Goal: Task Accomplishment & Management: Manage account settings

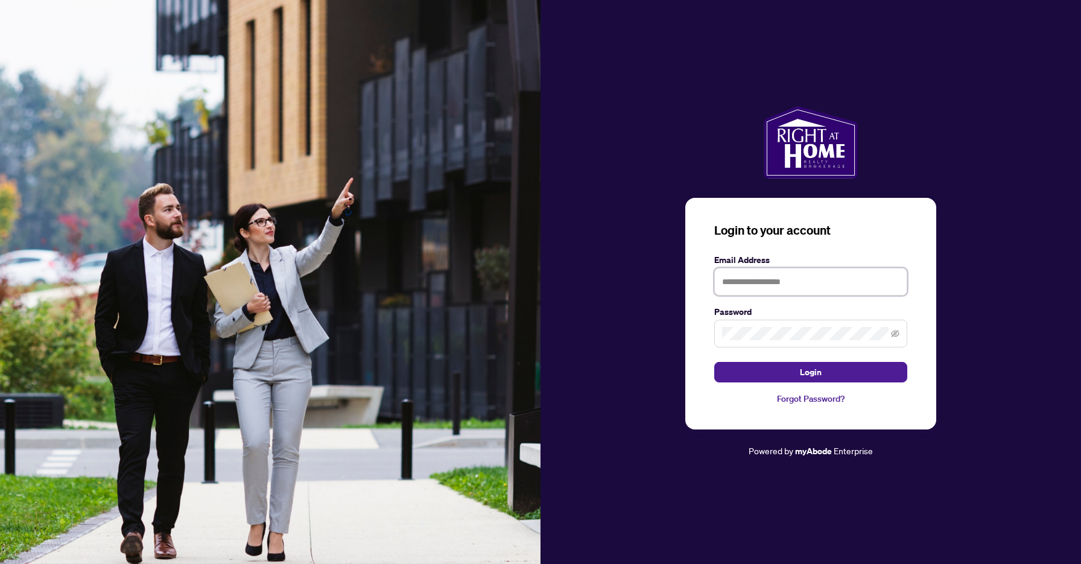
click at [733, 283] on input "text" at bounding box center [810, 282] width 193 height 28
type input "**********"
click at [809, 373] on span "Login" at bounding box center [811, 372] width 22 height 19
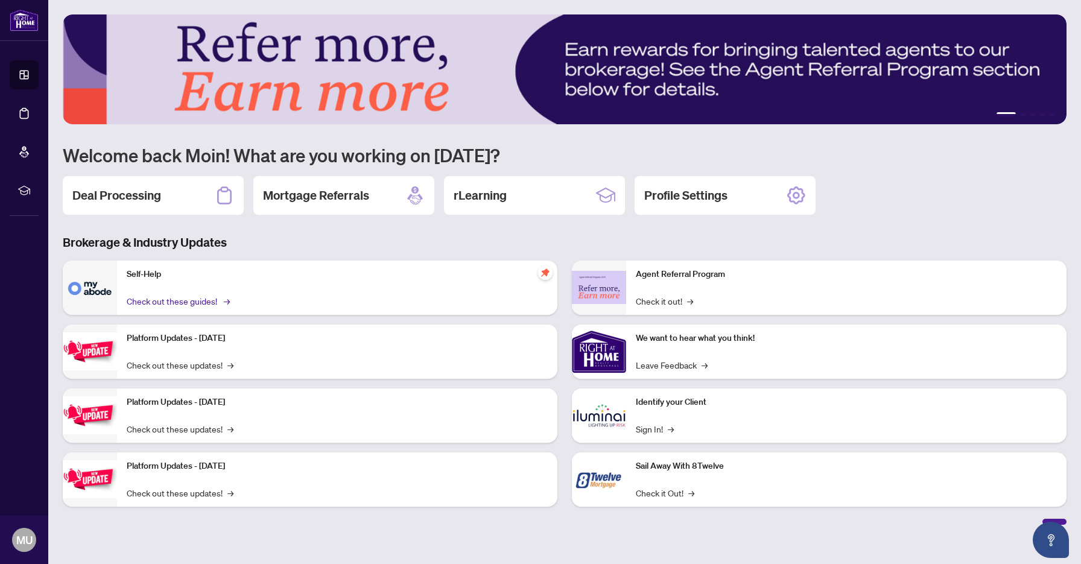
click at [183, 299] on link "Check out these guides! →" at bounding box center [177, 300] width 101 height 13
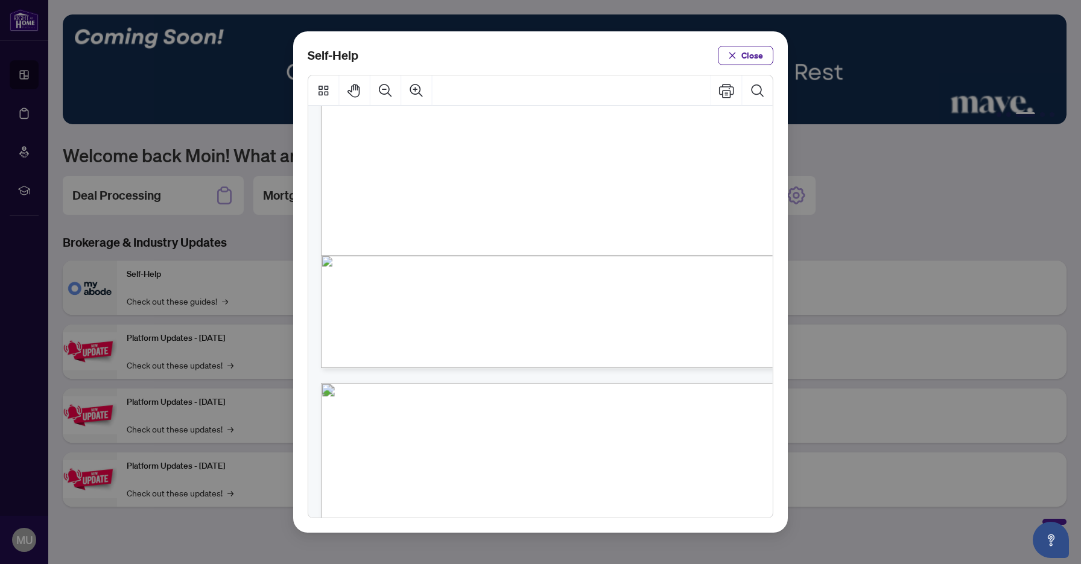
scroll to position [319, 0]
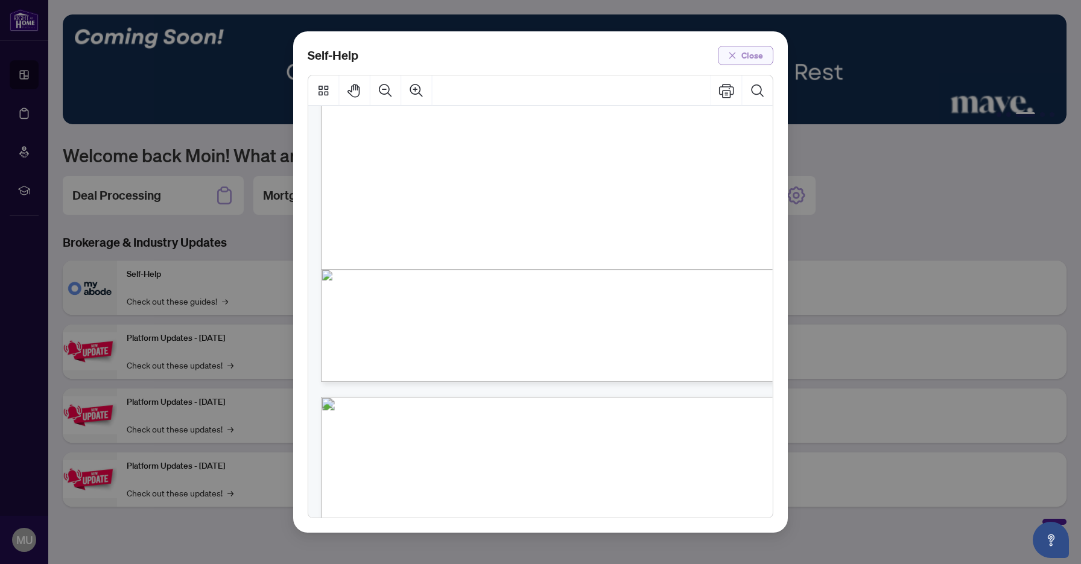
click at [745, 56] on span "Close" at bounding box center [753, 55] width 22 height 19
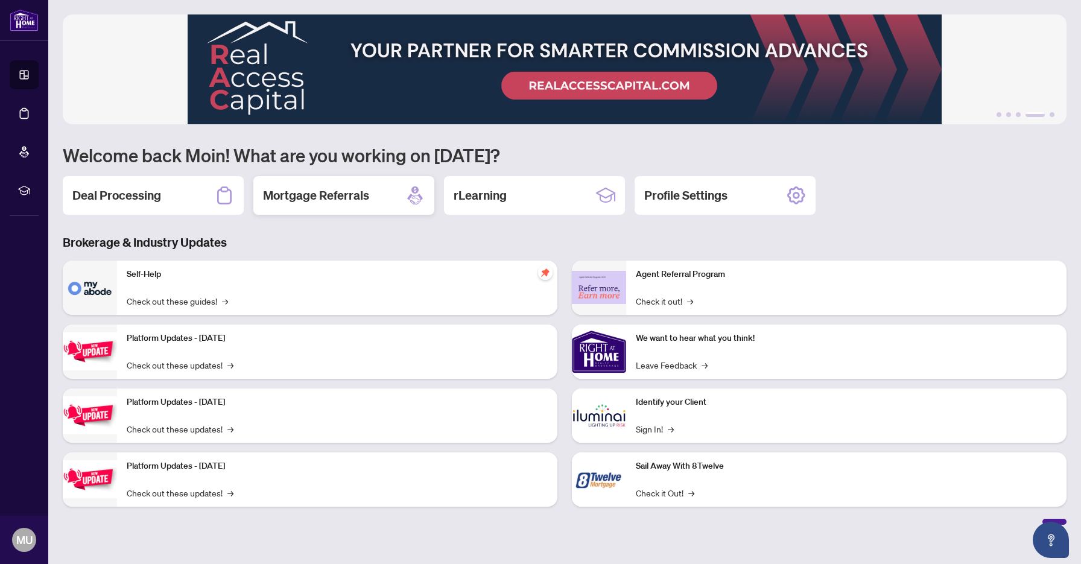
click at [366, 195] on h2 "Mortgage Referrals" at bounding box center [316, 195] width 106 height 17
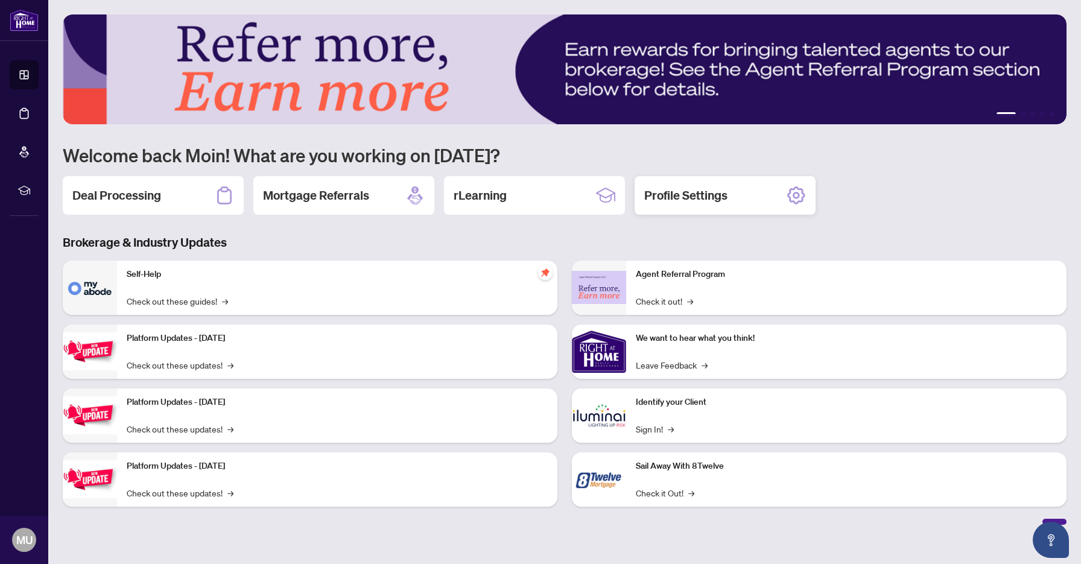
click at [682, 192] on h2 "Profile Settings" at bounding box center [685, 195] width 83 height 17
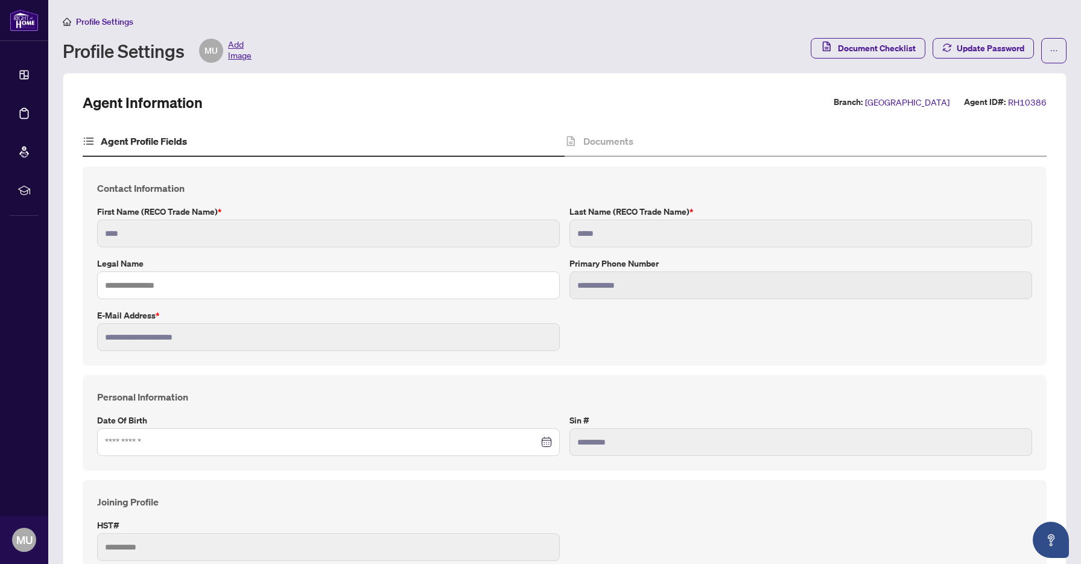
type input "****"
type input "**********"
click at [119, 287] on input "text" at bounding box center [328, 286] width 463 height 28
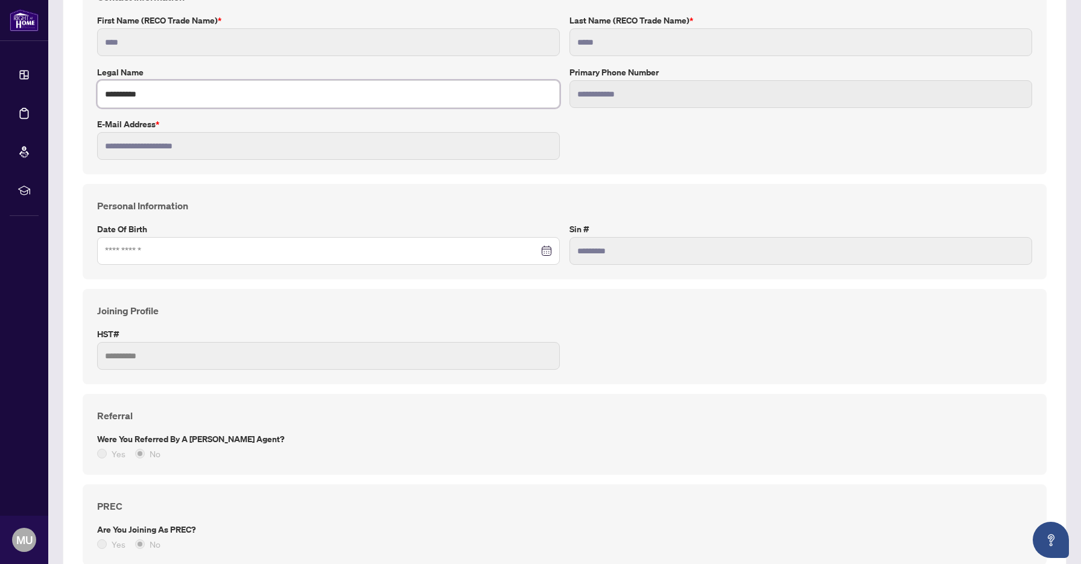
scroll to position [192, 0]
click at [546, 250] on div at bounding box center [328, 249] width 447 height 13
type input "**********"
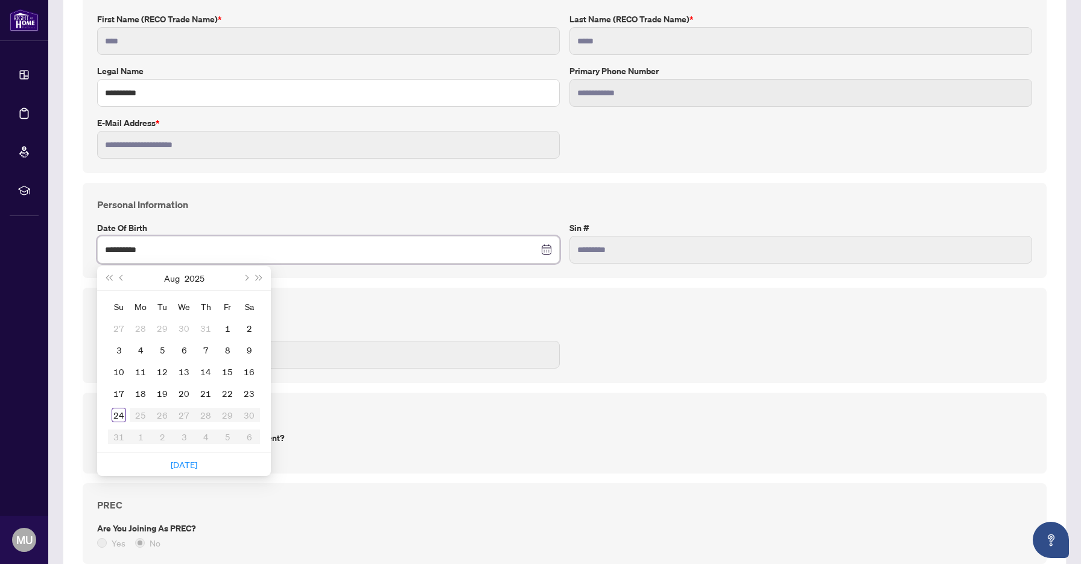
type input "**********"
click at [591, 271] on div "**********" at bounding box center [565, 230] width 964 height 95
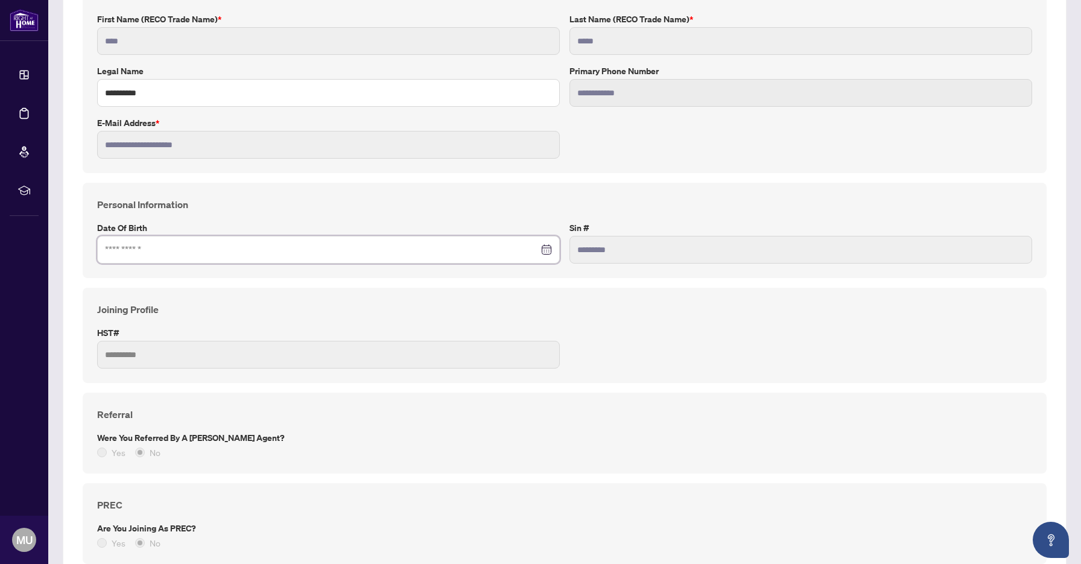
click at [108, 250] on input at bounding box center [322, 249] width 434 height 13
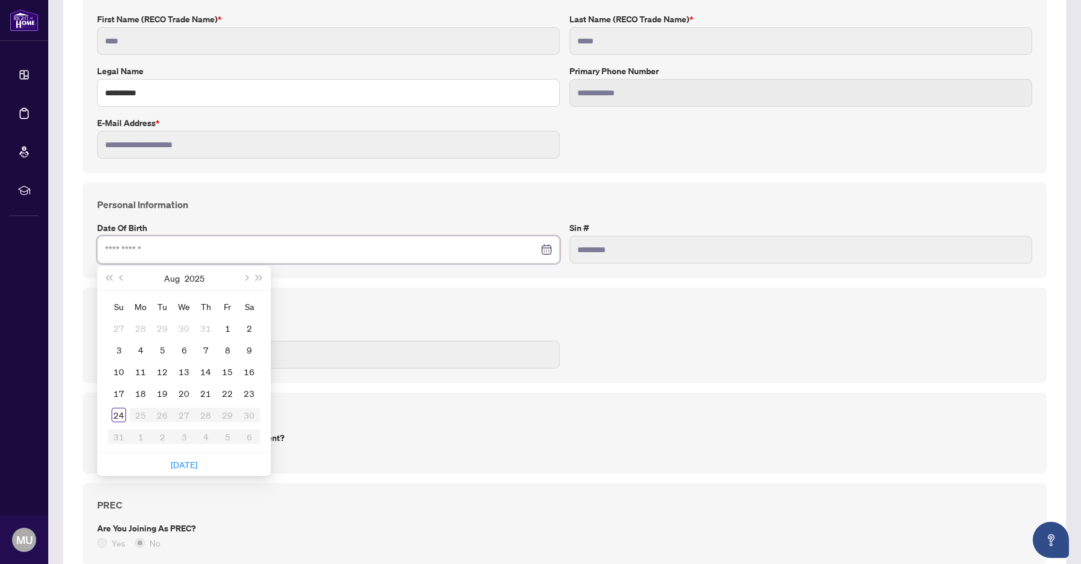
click at [283, 252] on input at bounding box center [322, 249] width 434 height 13
click at [342, 252] on input "********" at bounding box center [322, 249] width 434 height 13
type input "********"
click at [338, 285] on div "**********" at bounding box center [565, 538] width 974 height 1128
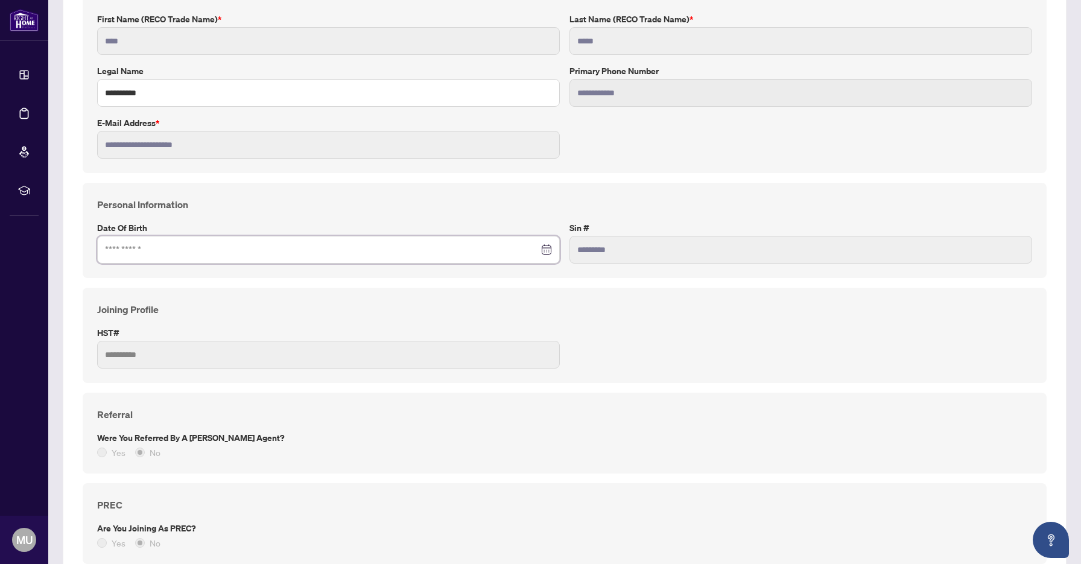
click at [173, 243] on input at bounding box center [322, 249] width 434 height 13
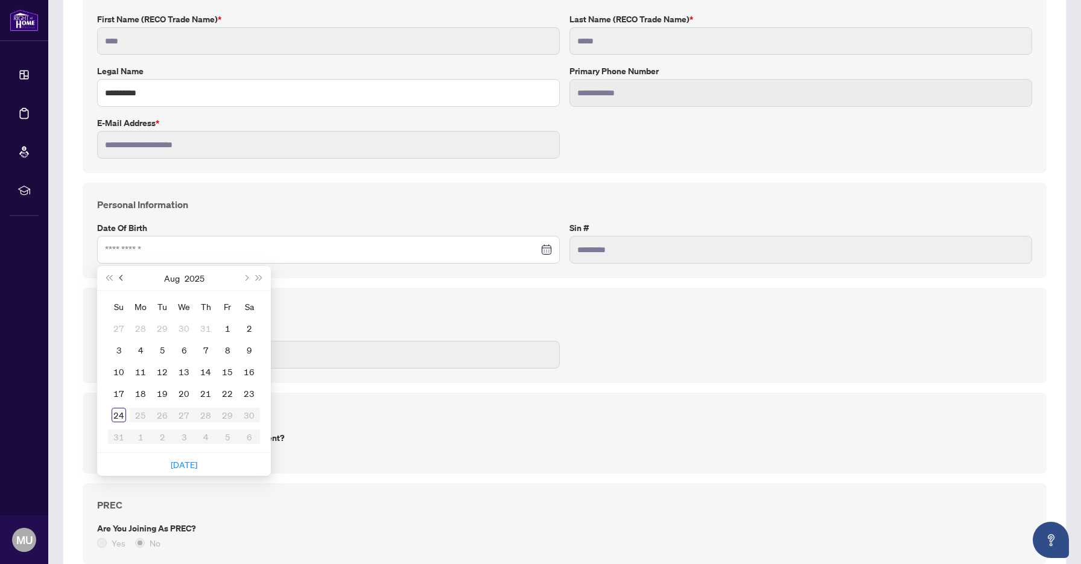
click at [119, 275] on button "Previous month (PageUp)" at bounding box center [121, 278] width 13 height 24
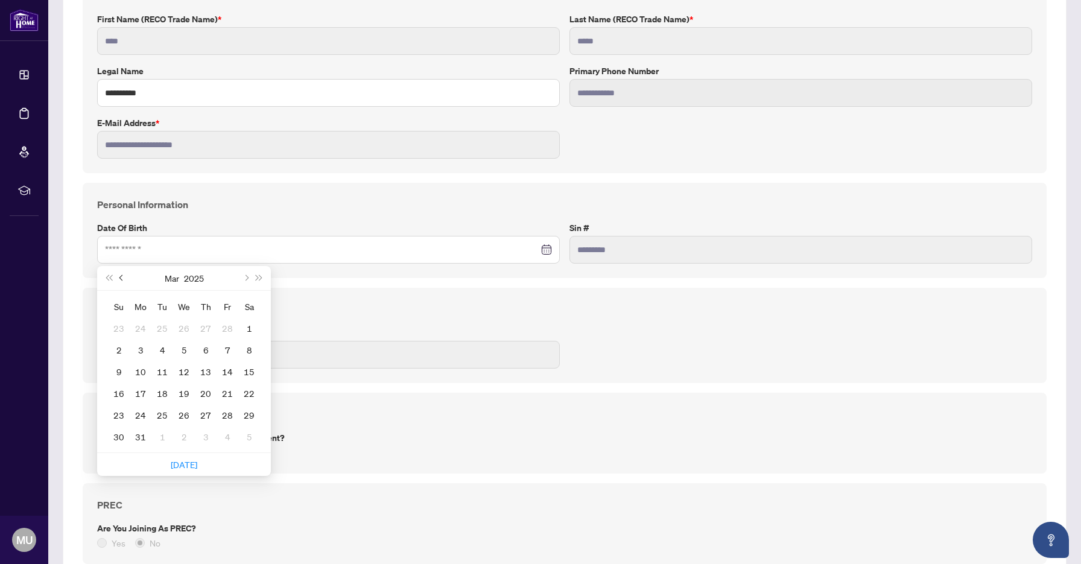
click at [119, 275] on button "Previous month (PageUp)" at bounding box center [121, 278] width 13 height 24
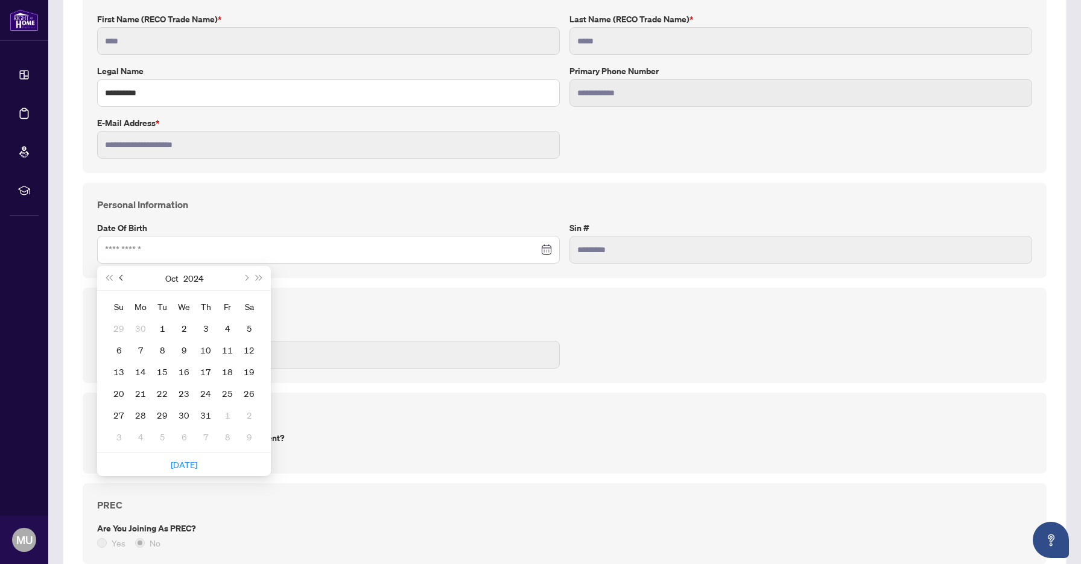
click at [119, 275] on button "Previous month (PageUp)" at bounding box center [121, 278] width 13 height 24
click at [190, 276] on button "2024" at bounding box center [200, 278] width 20 height 24
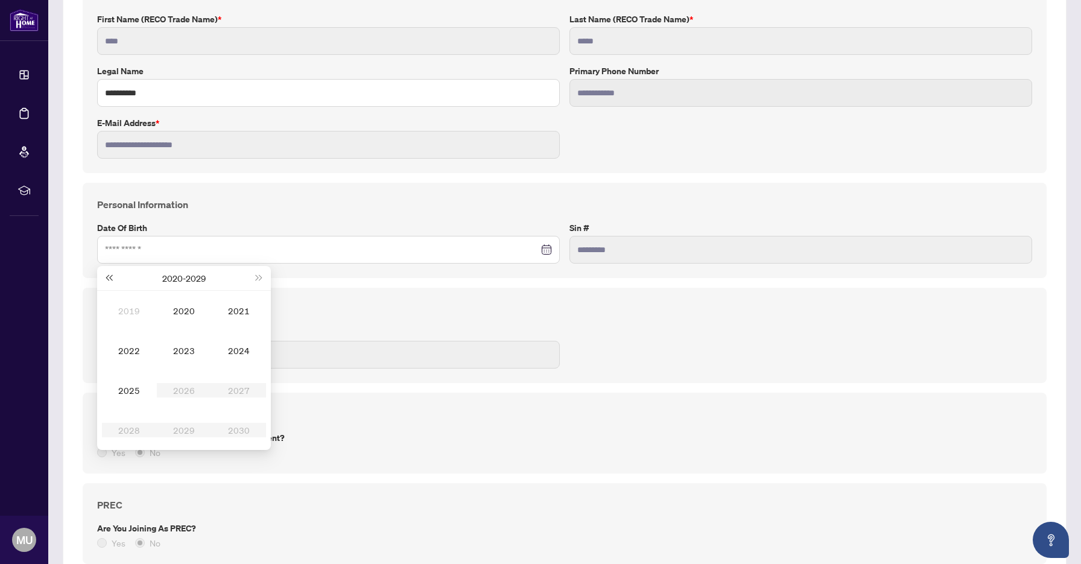
click at [107, 278] on span "Last year (Control + left)" at bounding box center [109, 278] width 6 height 6
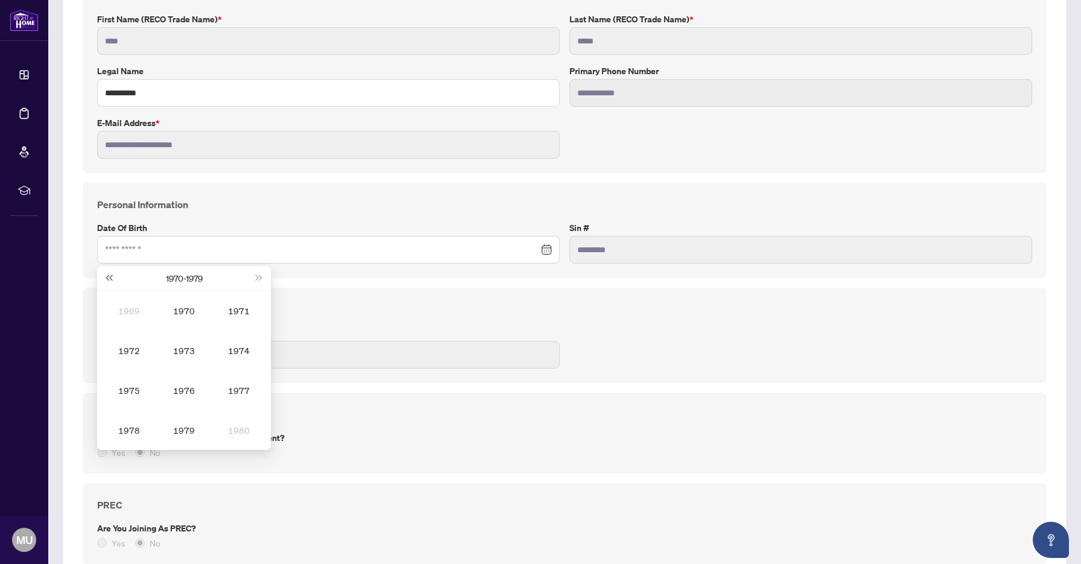
click at [107, 278] on span "Last year (Control + left)" at bounding box center [109, 278] width 6 height 6
click at [256, 275] on button "Next year (Control + right)" at bounding box center [259, 278] width 13 height 24
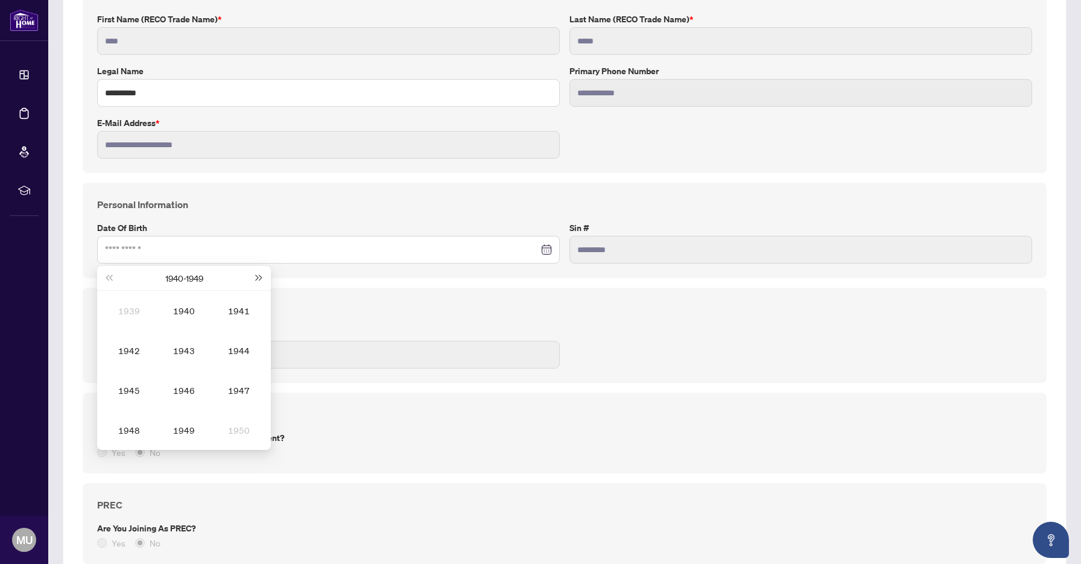
click at [256, 275] on button "Next year (Control + right)" at bounding box center [259, 278] width 13 height 24
click at [107, 274] on button "Last year (Control + left)" at bounding box center [108, 278] width 13 height 24
click at [186, 346] on div "1953" at bounding box center [184, 350] width 36 height 14
click at [123, 389] on div "[DATE]" at bounding box center [129, 390] width 36 height 14
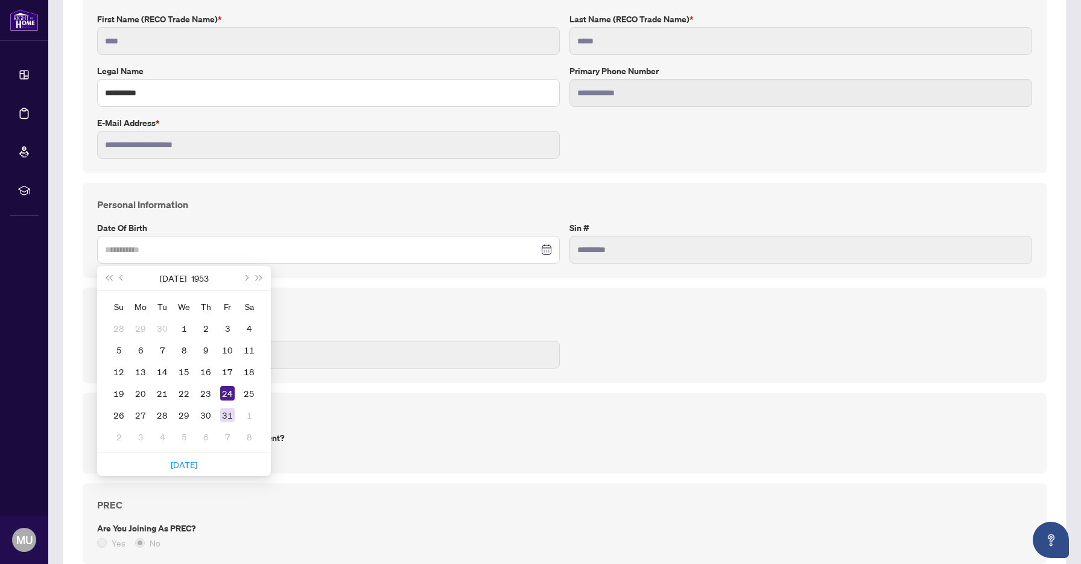
type input "**********"
click at [228, 413] on div "31" at bounding box center [227, 415] width 14 height 14
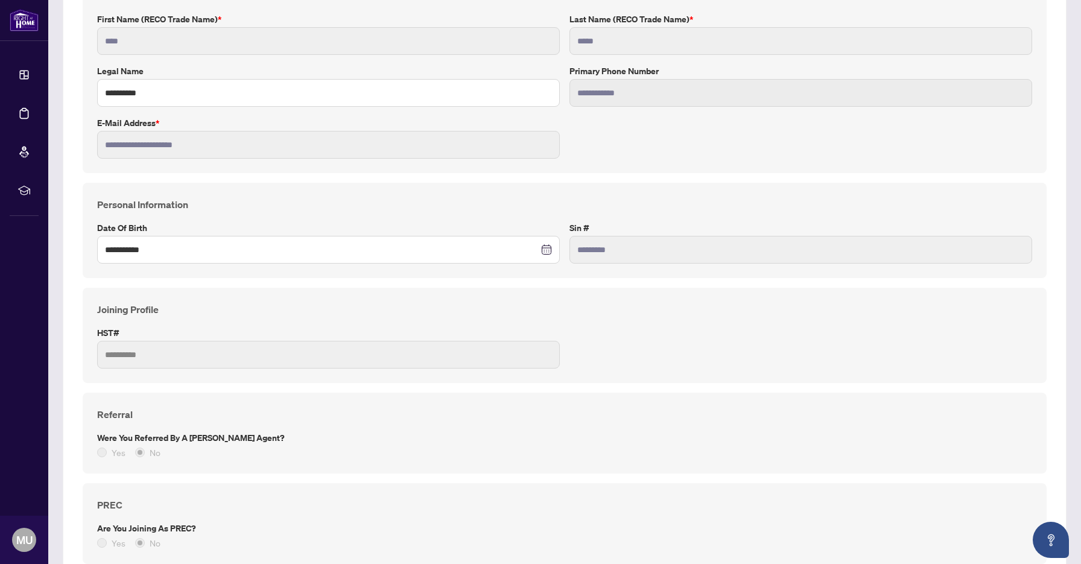
click at [170, 329] on label "HST#" at bounding box center [328, 332] width 463 height 13
click at [208, 303] on h4 "Joining Profile" at bounding box center [564, 309] width 935 height 14
click at [239, 311] on h4 "Joining Profile" at bounding box center [564, 309] width 935 height 14
click at [169, 402] on div "Referral Were you referred by a [PERSON_NAME] Agent? Yes No" at bounding box center [565, 433] width 964 height 81
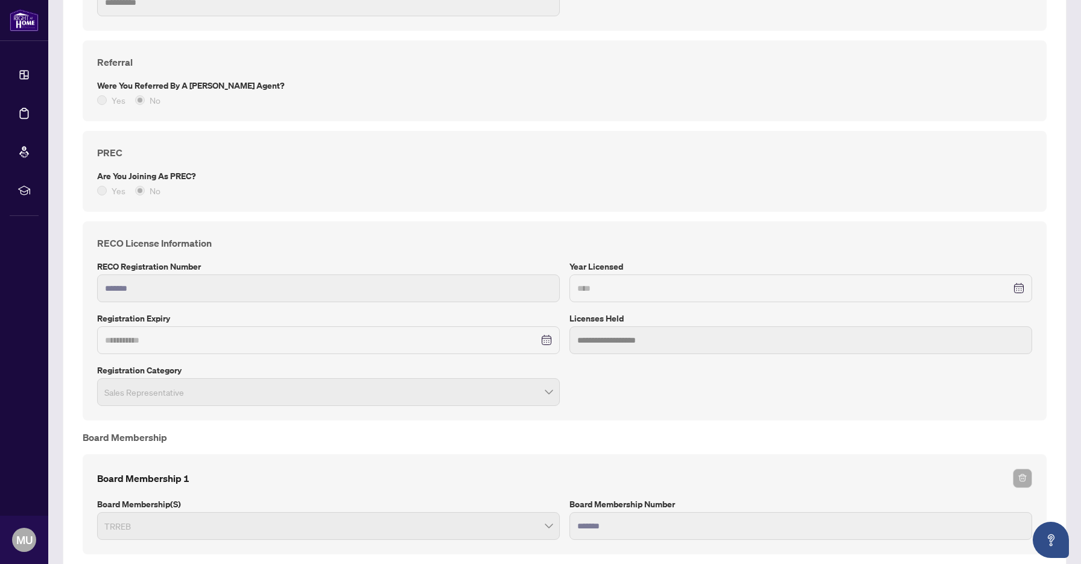
scroll to position [547, 0]
click at [1020, 284] on div "****" at bounding box center [800, 286] width 447 height 13
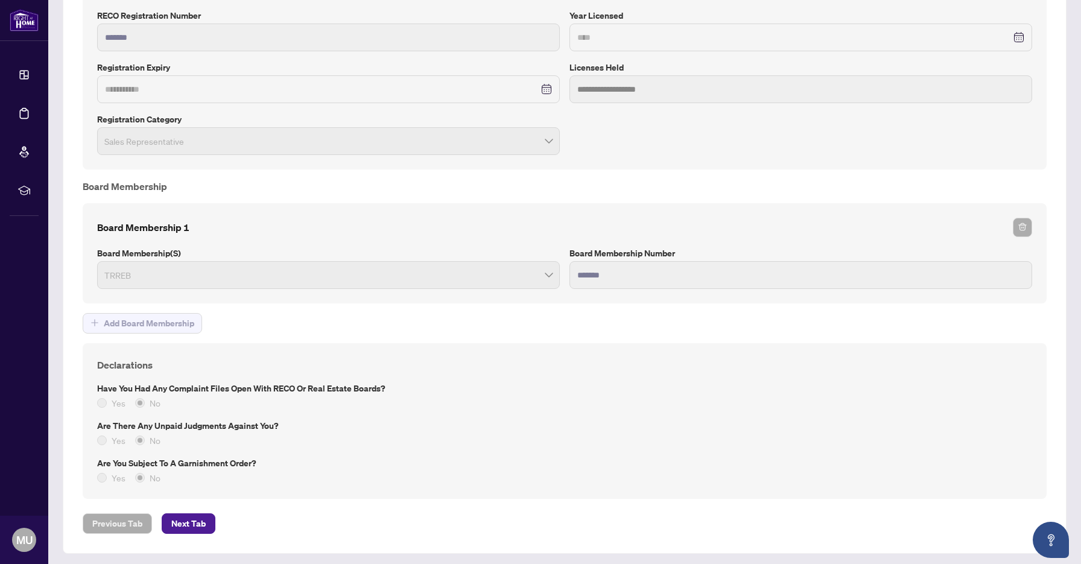
scroll to position [799, 0]
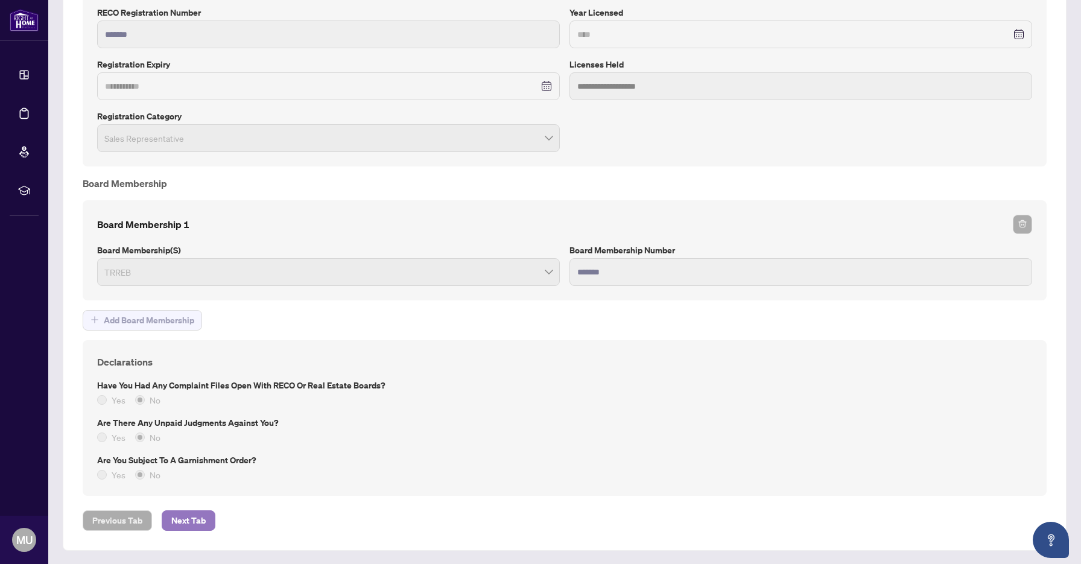
click at [187, 520] on span "Next Tab" at bounding box center [188, 520] width 34 height 19
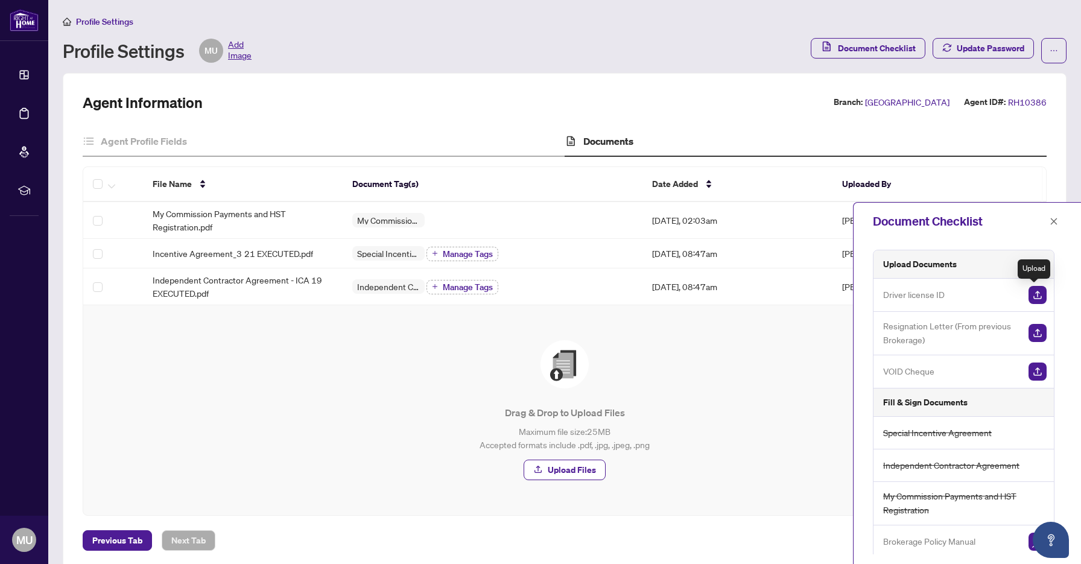
click at [1036, 298] on img "button" at bounding box center [1038, 295] width 18 height 18
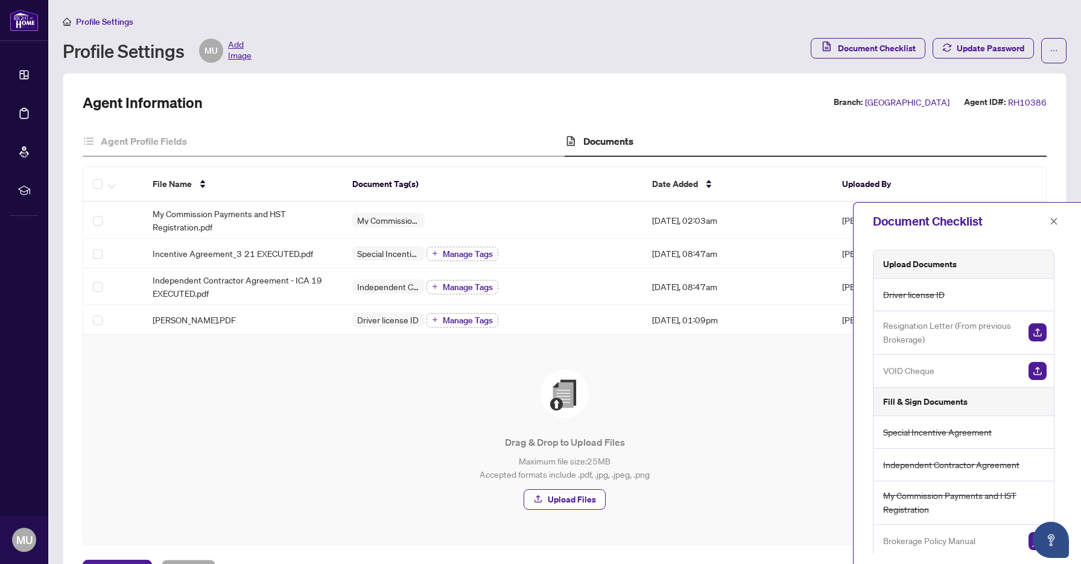
scroll to position [47, 0]
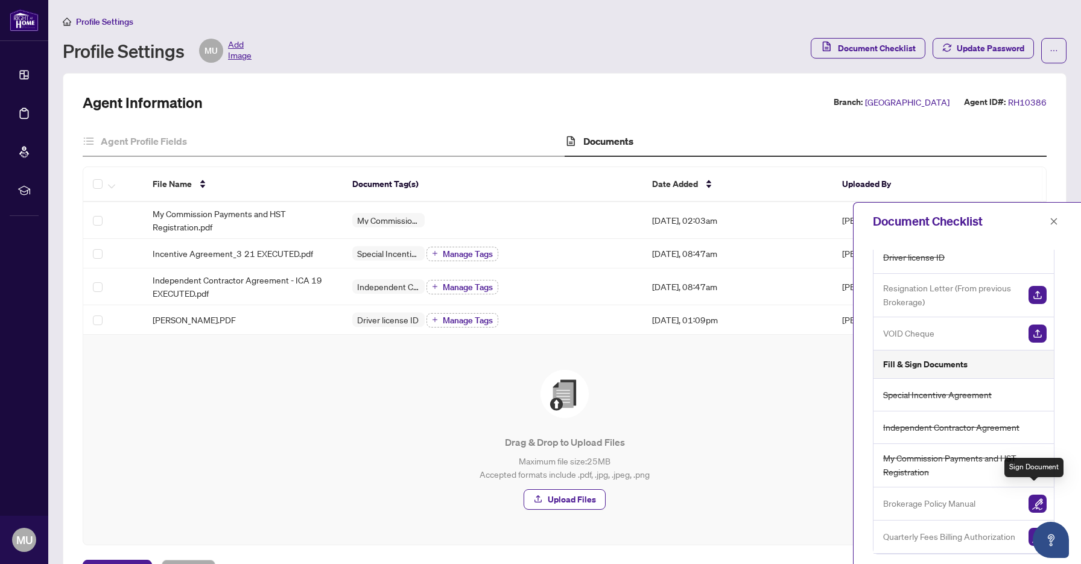
click at [1034, 495] on img "button" at bounding box center [1038, 504] width 18 height 18
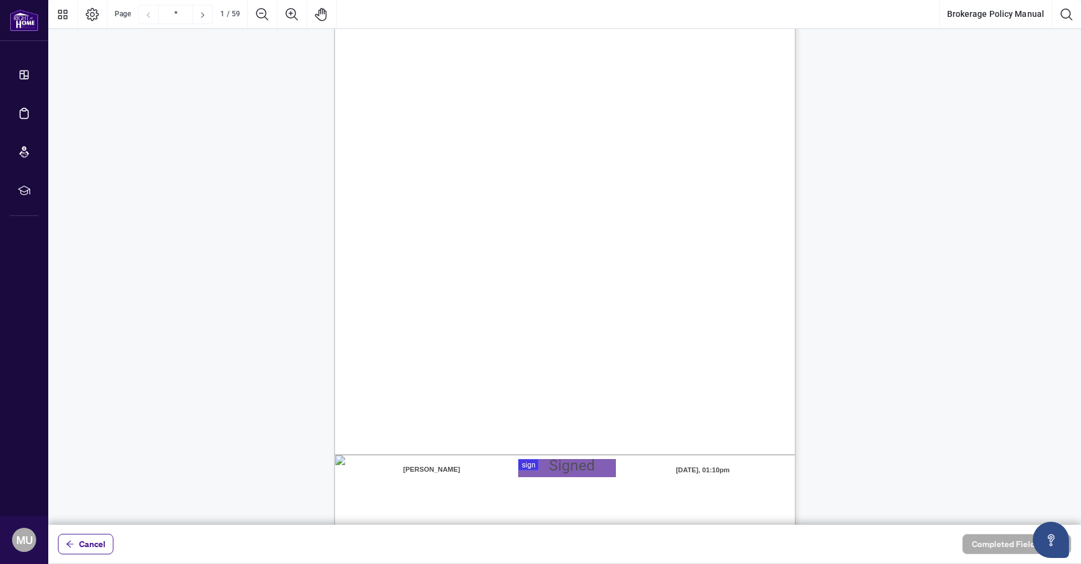
scroll to position [48, 0]
click at [560, 468] on div at bounding box center [564, 262] width 1033 height 525
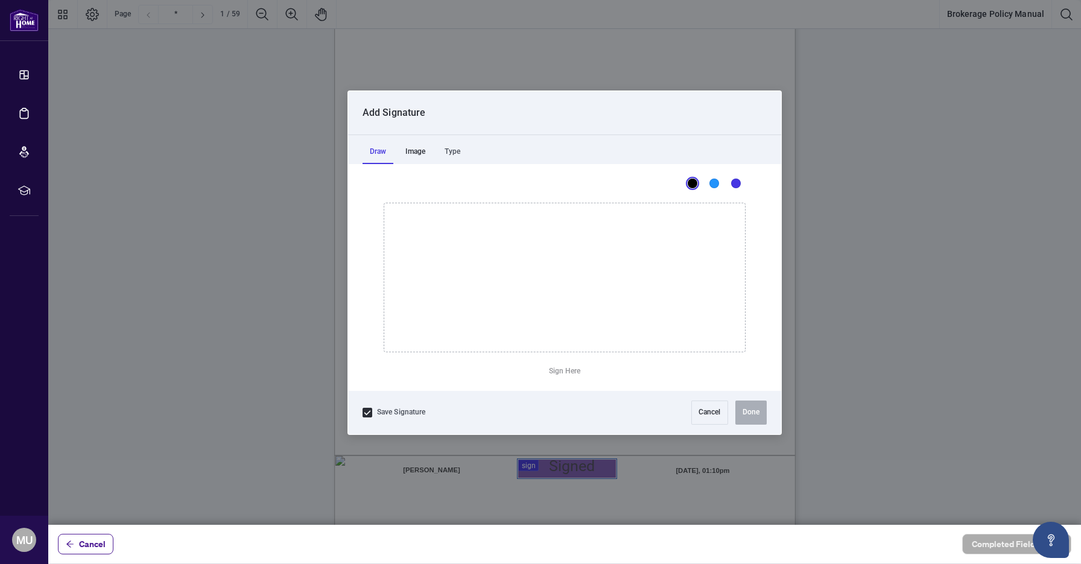
click at [416, 151] on div "Image" at bounding box center [415, 152] width 34 height 24
click at [373, 153] on div "Draw" at bounding box center [378, 152] width 31 height 24
click at [417, 152] on div "Image" at bounding box center [415, 152] width 34 height 24
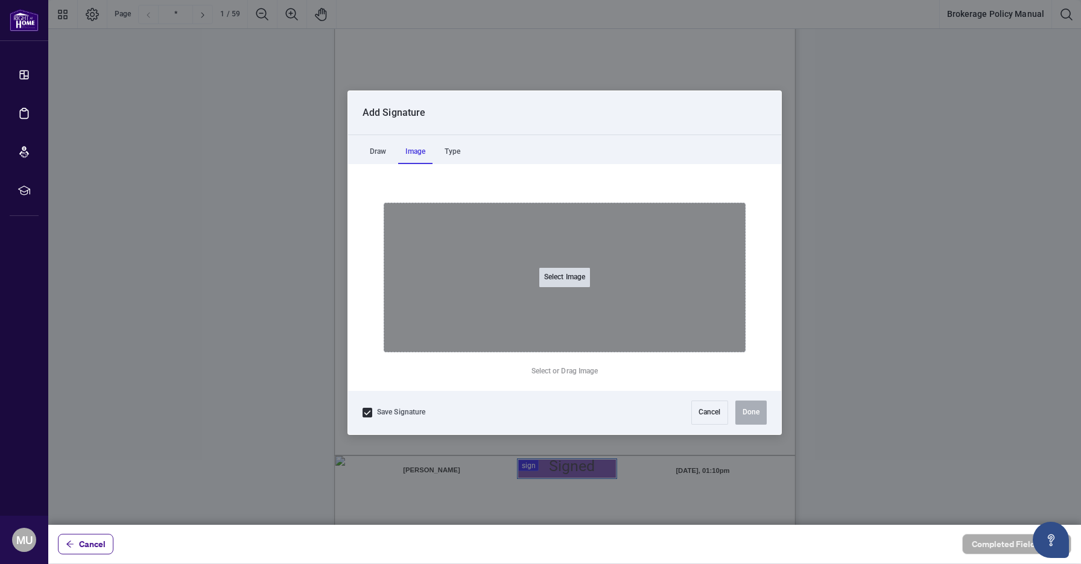
click at [565, 273] on button "Select Image" at bounding box center [564, 277] width 51 height 19
click at [565, 278] on input "Select Image" at bounding box center [641, 284] width 153 height 13
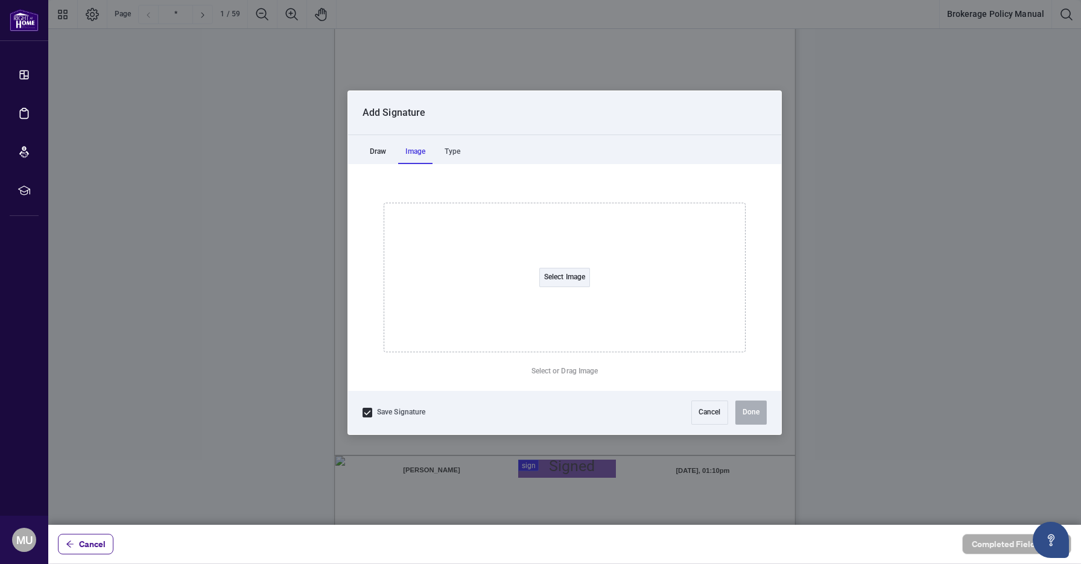
click at [380, 151] on div "Draw" at bounding box center [378, 152] width 31 height 24
drag, startPoint x: 498, startPoint y: 275, endPoint x: 472, endPoint y: 299, distance: 35.9
click at [472, 299] on icon "Drawing canvas" at bounding box center [564, 277] width 361 height 148
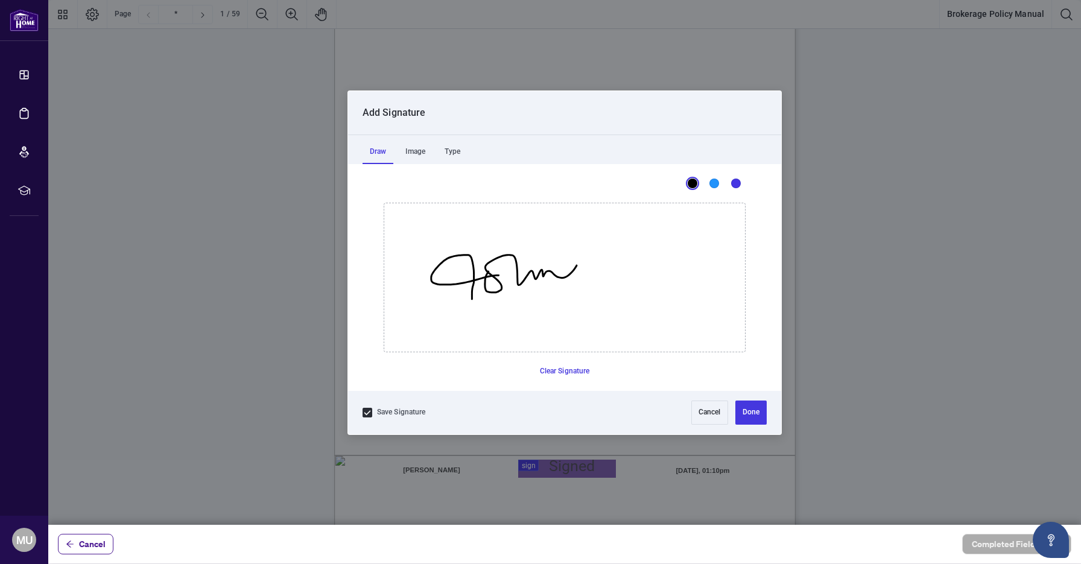
drag, startPoint x: 488, startPoint y: 271, endPoint x: 576, endPoint y: 265, distance: 88.3
click at [576, 265] on icon "Drawing canvas" at bounding box center [564, 277] width 361 height 148
click at [751, 409] on button "Done" at bounding box center [750, 413] width 31 height 24
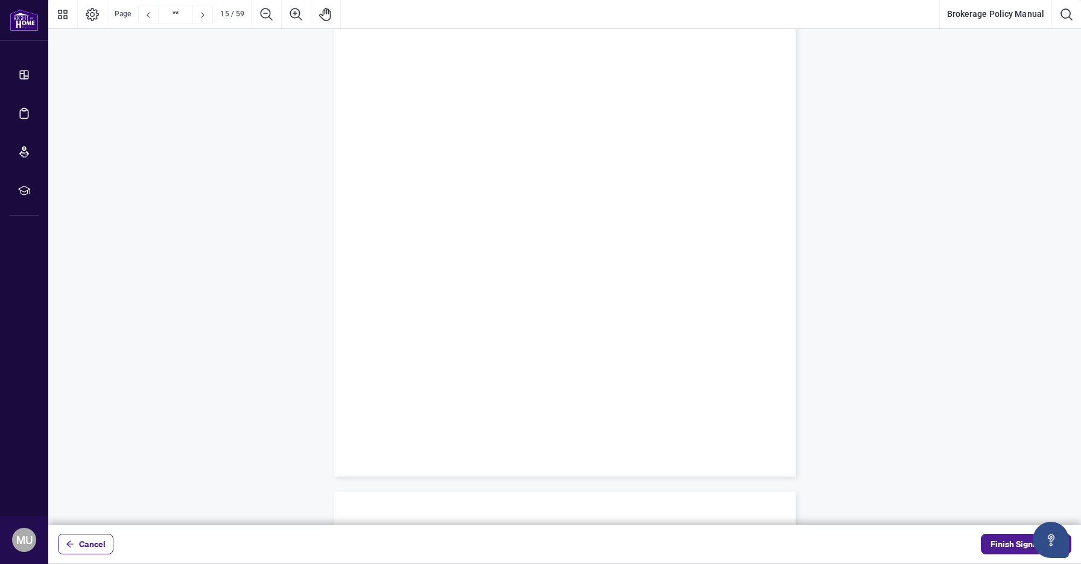
scroll to position [8943, 0]
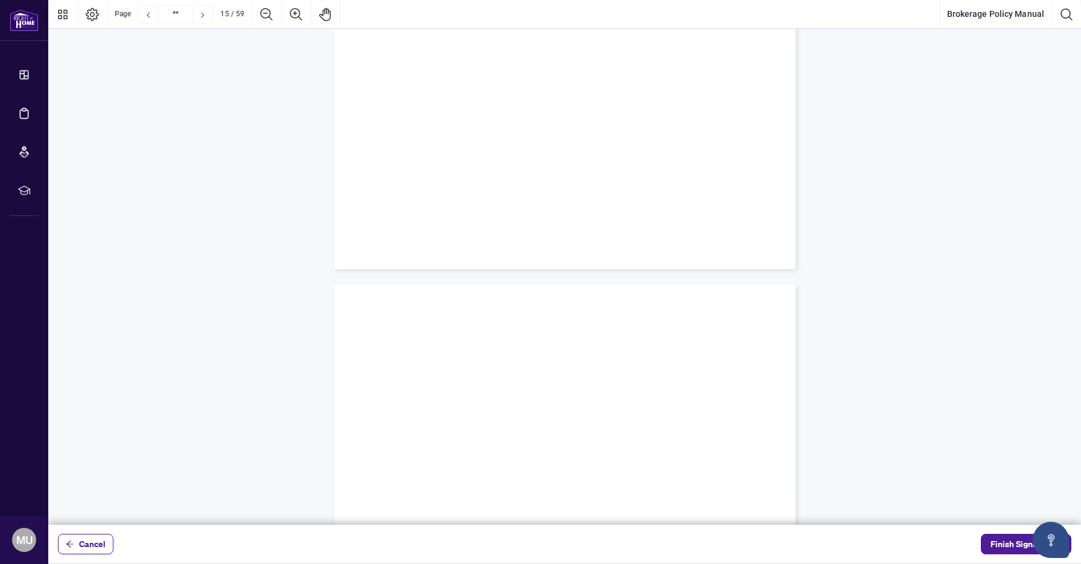
type input "**"
click at [1006, 544] on span "Finish Signing" at bounding box center [1018, 544] width 54 height 19
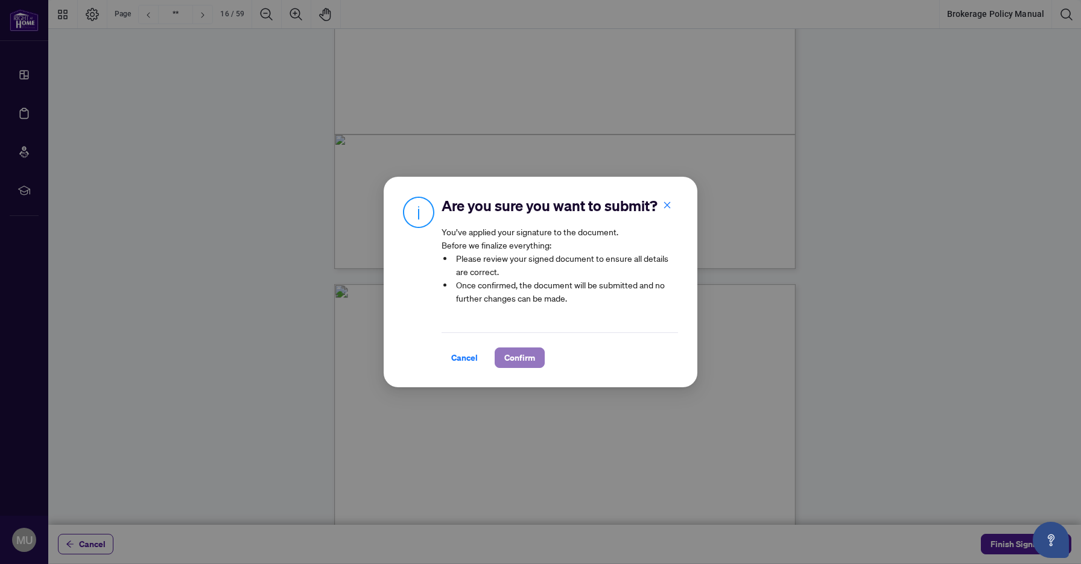
click at [521, 358] on span "Confirm" at bounding box center [519, 357] width 31 height 19
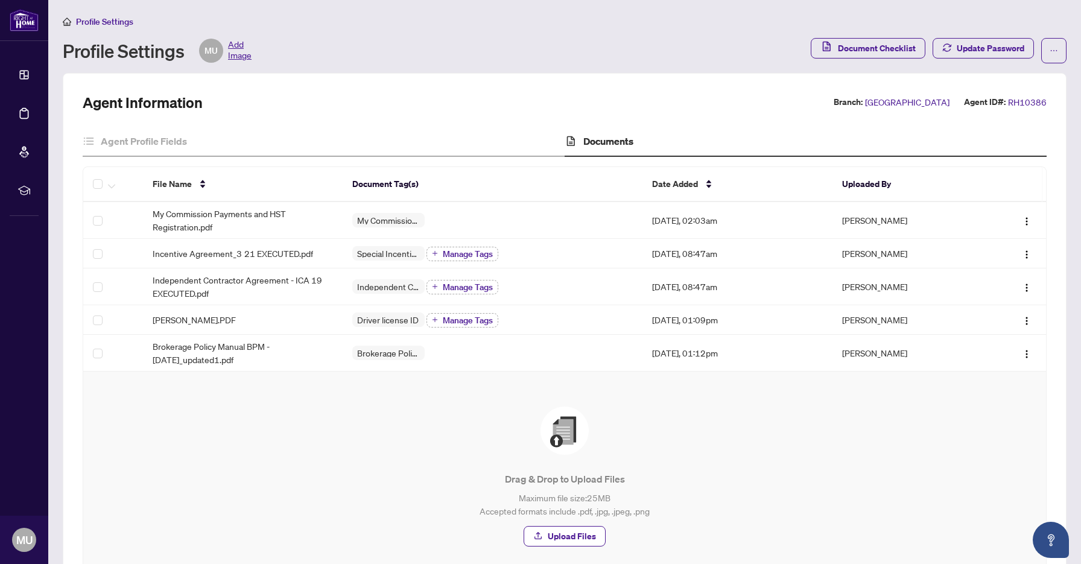
click at [91, 19] on span "Profile Settings" at bounding box center [104, 21] width 57 height 11
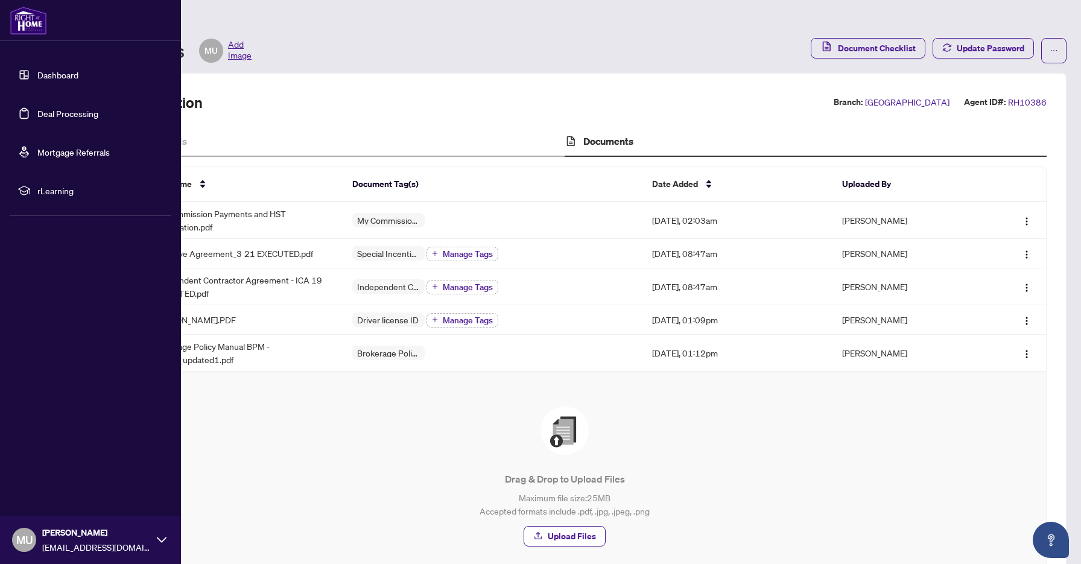
click at [57, 111] on link "Deal Processing" at bounding box center [67, 113] width 61 height 11
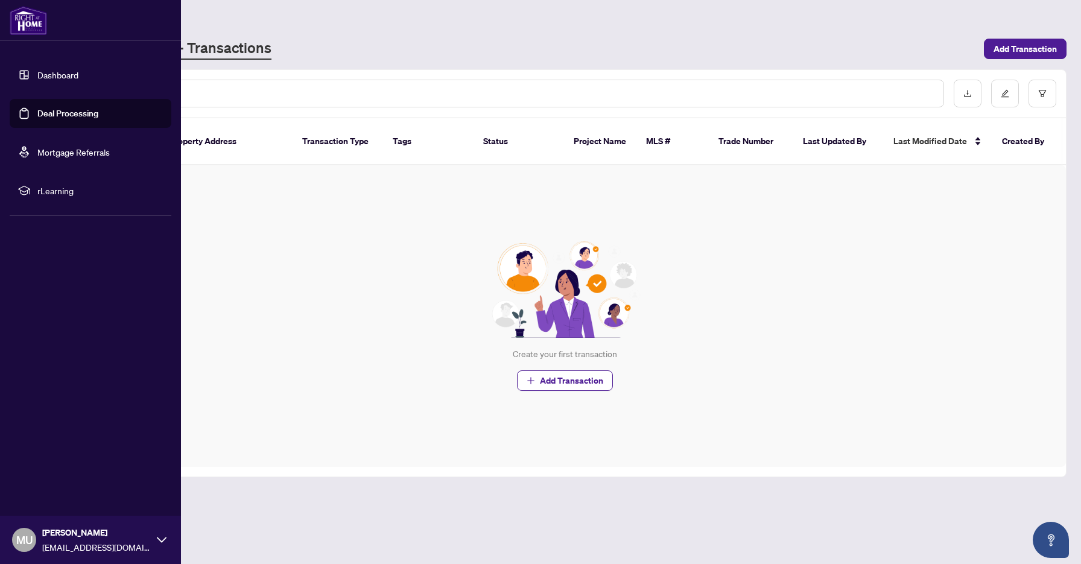
click at [54, 77] on link "Dashboard" at bounding box center [57, 74] width 41 height 11
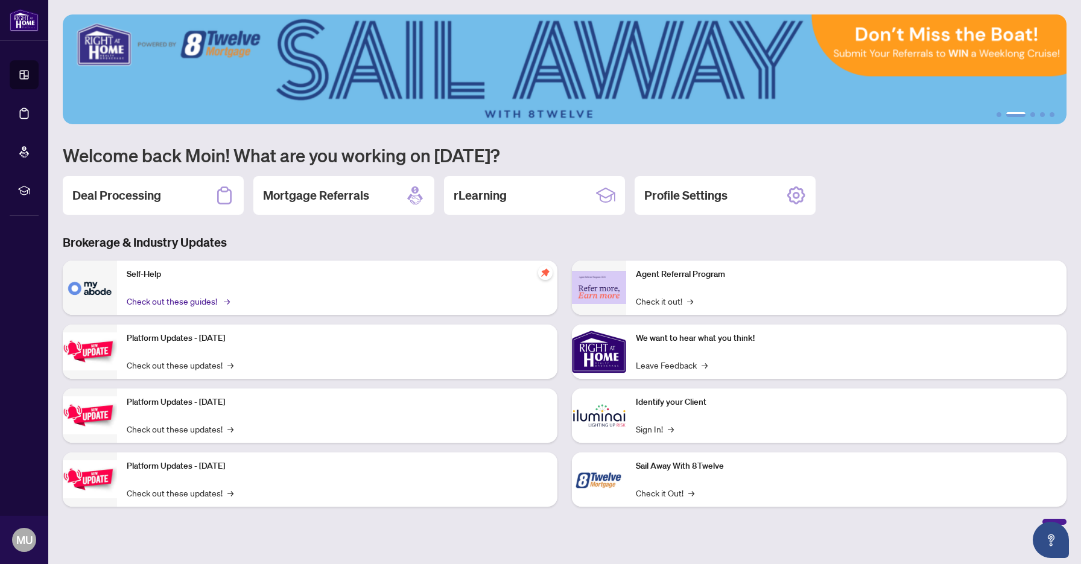
click at [208, 299] on link "Check out these guides! →" at bounding box center [177, 300] width 101 height 13
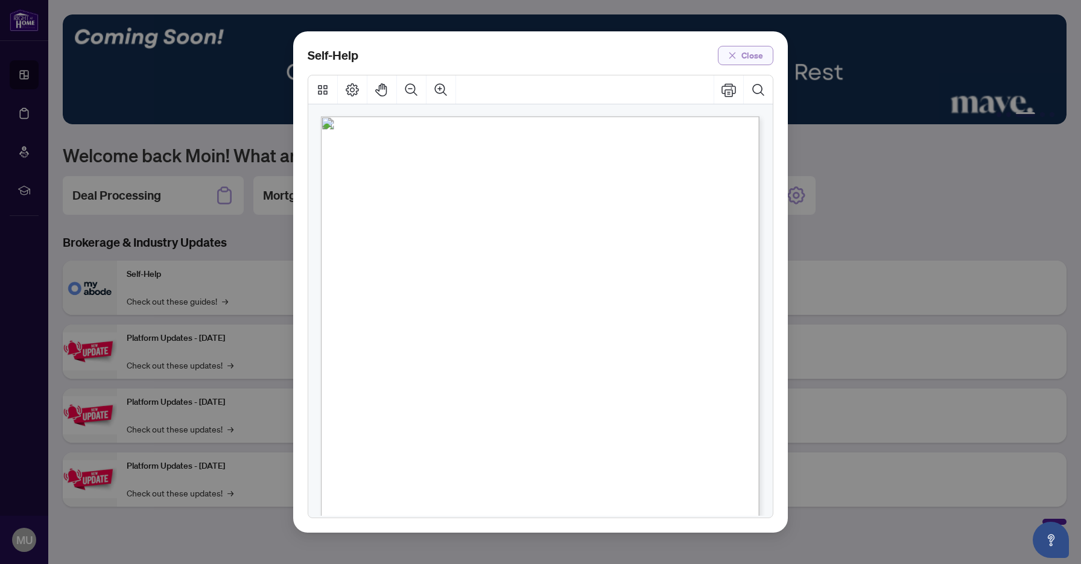
click at [755, 52] on span "Close" at bounding box center [753, 55] width 22 height 19
